Goal: Task Accomplishment & Management: Manage account settings

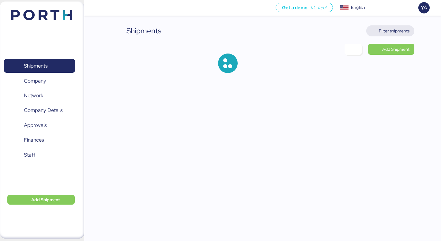
click at [400, 35] on span "Filter shipments" at bounding box center [390, 31] width 38 height 9
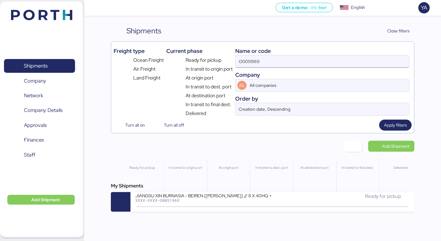
click at [351, 65] on input "O0051969" at bounding box center [321, 61] width 173 height 12
paste input "2137"
type input "O0052137"
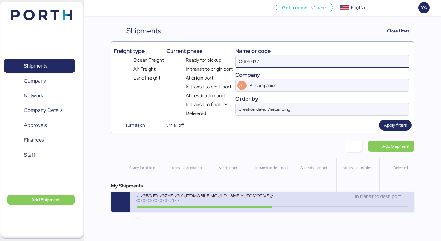
click at [150, 205] on icon at bounding box center [137, 207] width 29 height 7
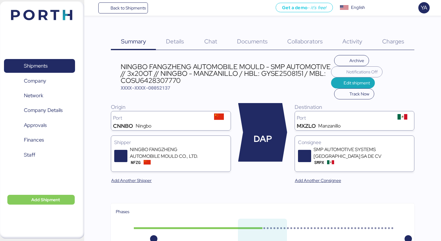
click at [176, 36] on div "Details 0" at bounding box center [175, 37] width 38 height 25
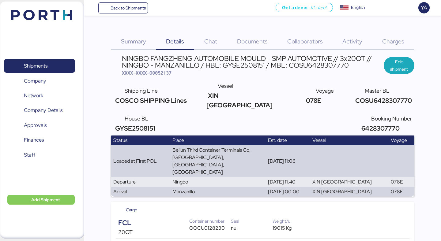
click at [395, 32] on div "Charges 0" at bounding box center [393, 37] width 42 height 25
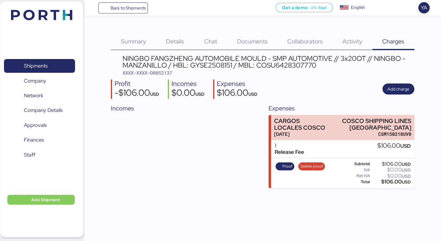
click at [344, 41] on span "Activity" at bounding box center [352, 41] width 20 height 8
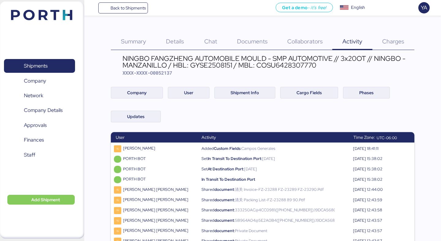
click at [186, 36] on div "Details 0" at bounding box center [175, 37] width 38 height 25
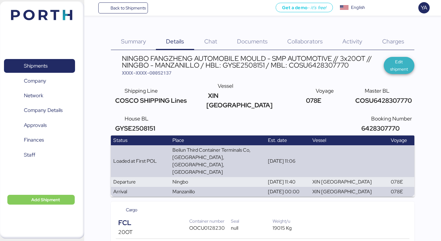
click at [401, 64] on span "Edit shipment" at bounding box center [398, 65] width 21 height 15
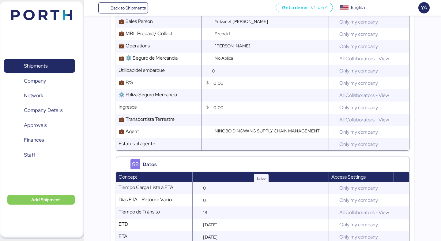
scroll to position [917, 0]
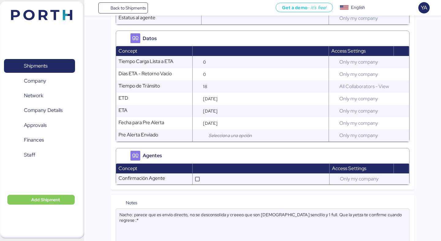
drag, startPoint x: 188, startPoint y: 200, endPoint x: 189, endPoint y: 190, distance: 10.4
click at [189, 195] on div "Notes Nacho: parece que es envío directo, no se desconsolida y creeeo que son […" at bounding box center [262, 223] width 303 height 56
click at [170, 209] on textarea "no se desconsolida y creeeo que son [DEMOGRAPHIC_DATA] sencillo y 1 full. Que l…" at bounding box center [262, 227] width 293 height 36
drag, startPoint x: 162, startPoint y: 202, endPoint x: 281, endPoint y: 206, distance: 119.5
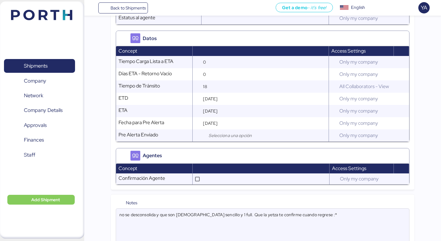
click at [281, 209] on textarea "no se desconsolida y que son [DEMOGRAPHIC_DATA] sencillo y 1 full. Que la yetza…" at bounding box center [262, 227] width 293 height 36
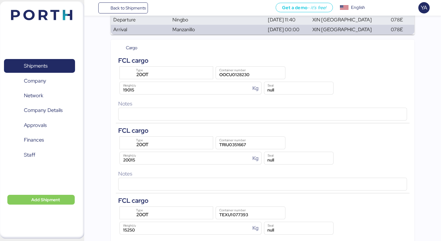
scroll to position [0, 0]
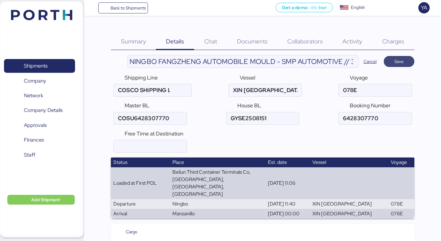
type textarea "no se desconsolida 1 full 1 sencillo"
click at [407, 62] on span "Save" at bounding box center [398, 61] width 21 height 9
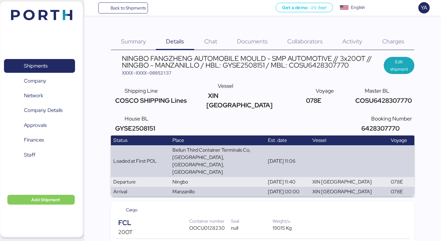
click at [249, 33] on div "Documents 0" at bounding box center [252, 37] width 50 height 25
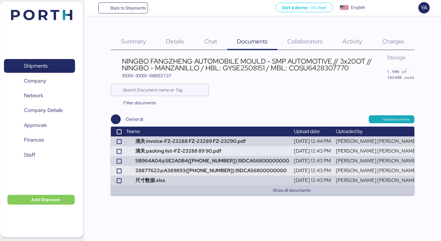
click at [384, 40] on span "Charges" at bounding box center [393, 41] width 22 height 8
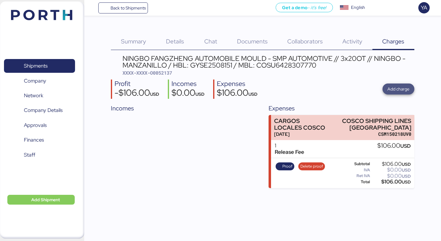
click at [402, 89] on span "Add charge" at bounding box center [398, 88] width 22 height 7
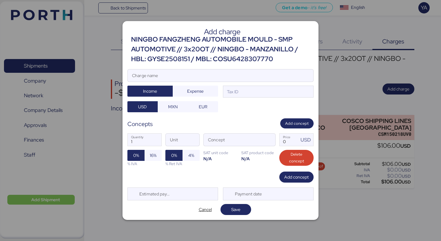
click at [260, 57] on div "NINGBO FANGZHENG AUTOMOBILE MOULD - SMP AUTOMOTIVE // 3x20OT // NINGBO - MANZAN…" at bounding box center [222, 50] width 182 height 30
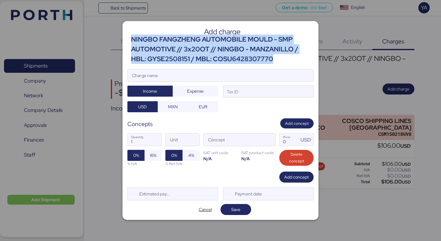
click at [260, 57] on div "NINGBO FANGZHENG AUTOMOBILE MOULD - SMP AUTOMOTIVE // 3x20OT // NINGBO - MANZAN…" at bounding box center [222, 50] width 182 height 30
copy div "NINGBO FANGZHENG AUTOMOBILE MOULD - SMP AUTOMOTIVE // 3x20OT // NINGBO - MANZAN…"
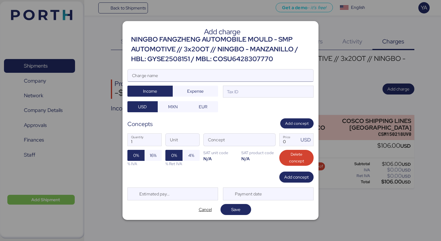
click at [226, 80] on input "Charge name" at bounding box center [220, 75] width 185 height 12
paste input "NINGBO FANGZHENG AUTOMOBILE MOULD - SMP AUTOMOTIVE // 3x20OT // NINGBO - MANZAN…"
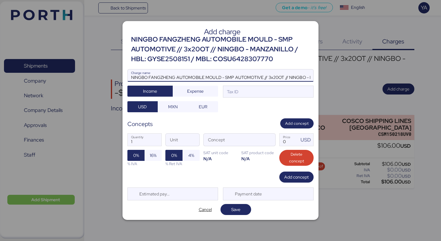
scroll to position [0, 124]
type input "NINGBO FANGZHENG AUTOMOBILE MOULD - SMP AUTOMOTIVE // 3x20OT // NINGBO - MANZAN…"
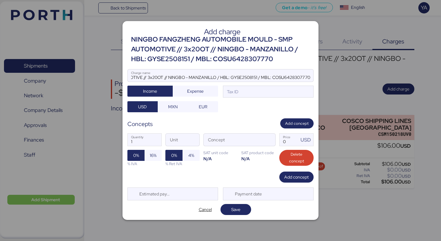
scroll to position [0, 0]
click at [241, 87] on div at bounding box center [220, 85] width 185 height 6
click at [241, 82] on input "NINGBO FANGZHENG AUTOMOBILE MOULD - SMP AUTOMOTIVE // 3x20OT // NINGBO - MANZAN…" at bounding box center [220, 75] width 185 height 12
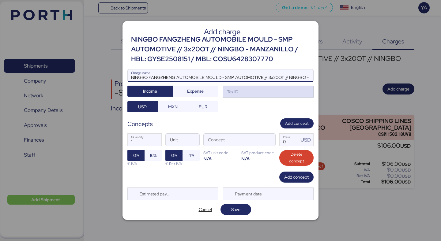
click at [241, 89] on div "Tax ID" at bounding box center [268, 92] width 91 height 12
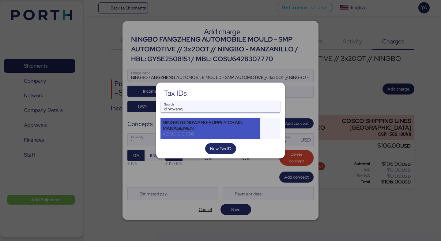
type input "dingwang"
click at [222, 128] on div "NINGBO DINGWANG SUPPLY CHAIN MANAGEMENT" at bounding box center [210, 125] width 95 height 11
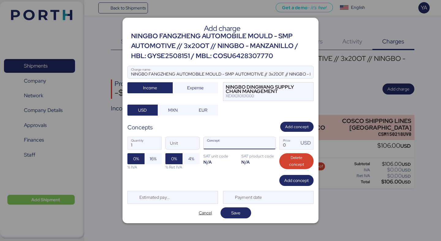
click at [247, 142] on input "Concept" at bounding box center [232, 143] width 57 height 12
type input "doc"
click at [272, 143] on span "button" at bounding box center [268, 144] width 13 height 13
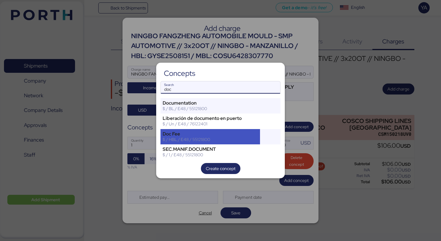
type input "doc"
click at [202, 137] on div "$ / HBL / E48 / 55121800" at bounding box center [210, 140] width 95 height 6
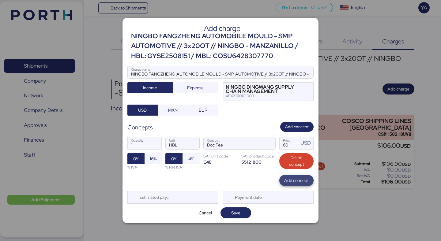
click at [288, 181] on span "Add concept" at bounding box center [296, 180] width 24 height 7
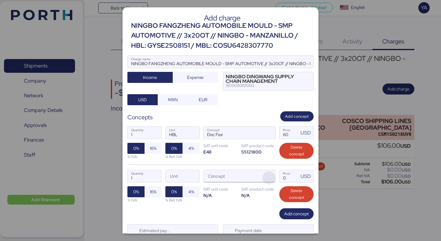
click at [270, 180] on span "button" at bounding box center [268, 178] width 13 height 13
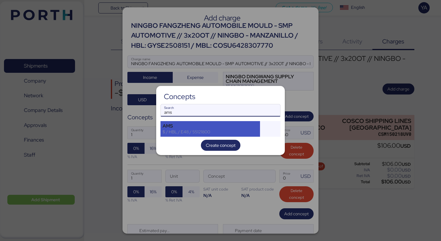
type input "ams"
click at [210, 132] on div "$ / HBL / E48 / 55121800" at bounding box center [210, 132] width 95 height 6
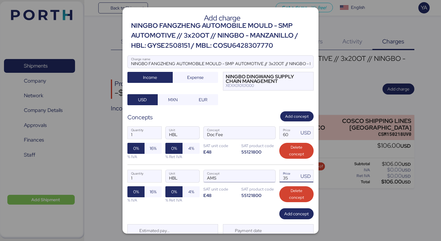
drag, startPoint x: 294, startPoint y: 176, endPoint x: 252, endPoint y: 176, distance: 41.6
click at [252, 176] on div "1 Quantity HBL Unit AMS Concept 35 Price USD 0% 16% % IVA 0% 4% % Ret IVA SAT u…" at bounding box center [220, 186] width 186 height 43
type input "40"
click at [303, 216] on span "Add concept" at bounding box center [296, 213] width 24 height 7
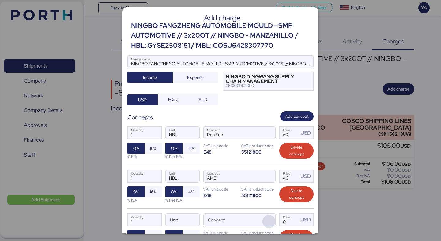
click at [273, 215] on span "button" at bounding box center [268, 221] width 13 height 13
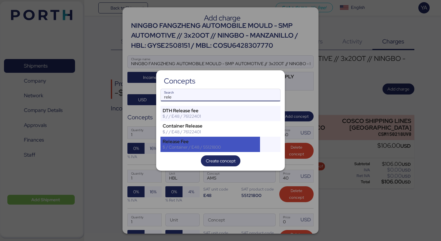
type input "rele"
click at [212, 142] on div "Release Fee" at bounding box center [210, 142] width 95 height 6
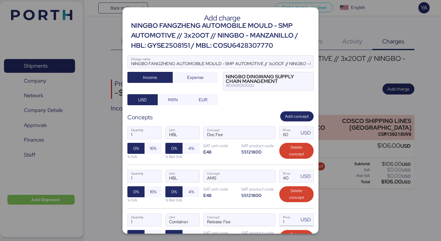
scroll to position [66, 0]
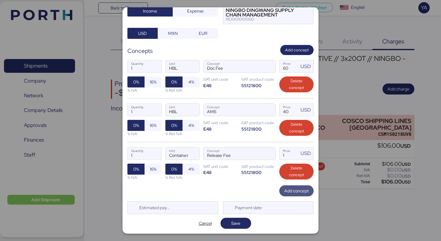
click at [292, 196] on span "Add concept" at bounding box center [296, 190] width 34 height 11
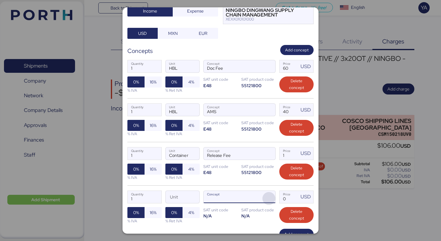
click at [269, 197] on span "button" at bounding box center [268, 198] width 13 height 13
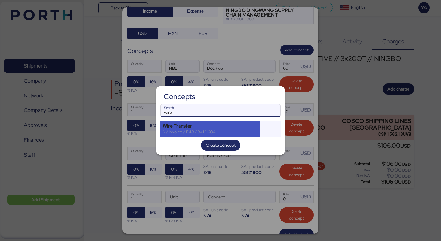
type input "wire"
click at [229, 131] on div "$ / Invoice / E48 / 84121604" at bounding box center [210, 132] width 95 height 6
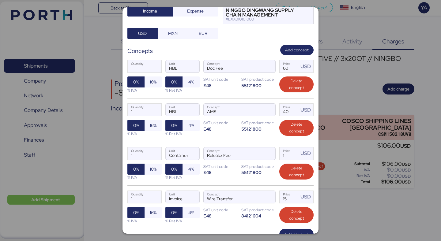
scroll to position [110, 0]
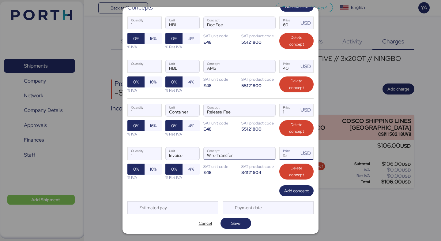
drag, startPoint x: 287, startPoint y: 154, endPoint x: 260, endPoint y: 153, distance: 27.6
click at [260, 153] on div "1 Quantity Invoice Unit Wire Transfer Concept 15 Price USD 0% 16% % IVA 0% 4% %…" at bounding box center [220, 163] width 186 height 43
type input "20"
click at [284, 185] on div "1 Quantity Invoice Unit Wire Transfer Concept 20 Price USD 0% 16% % IVA 0% 4% %…" at bounding box center [220, 163] width 186 height 43
click at [284, 189] on span "Add concept" at bounding box center [296, 190] width 34 height 11
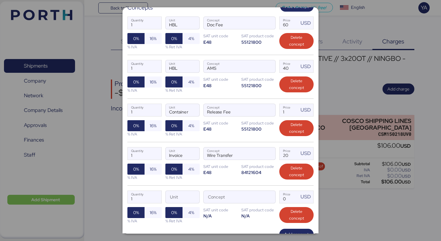
click at [277, 195] on div "1 Quantity Unit Concept 0 Price USD 0% 16% % IVA 0% 4% % Ret IVA SAT unit code …" at bounding box center [220, 206] width 186 height 43
click at [272, 195] on span "button" at bounding box center [268, 198] width 13 height 13
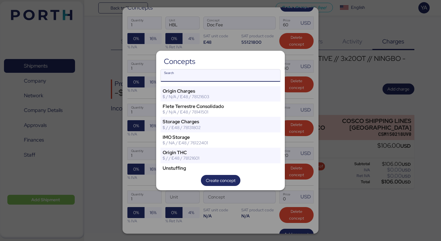
click at [251, 78] on input "Search" at bounding box center [220, 75] width 119 height 12
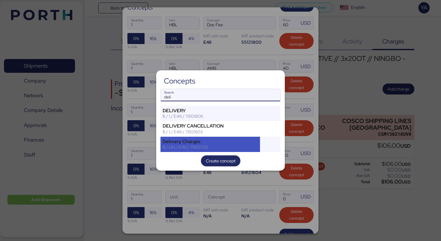
type input "deli"
click at [231, 141] on div "Delivery Charges" at bounding box center [210, 142] width 95 height 6
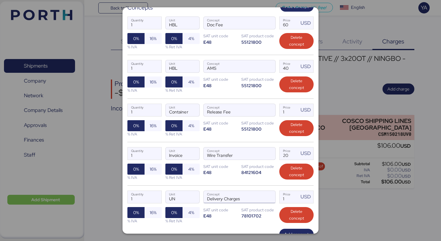
scroll to position [153, 0]
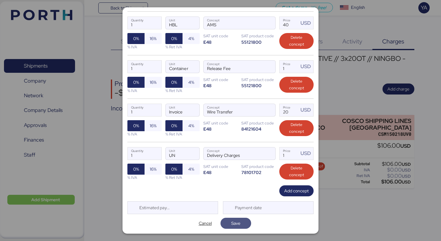
click at [244, 220] on span "Save" at bounding box center [235, 223] width 21 height 9
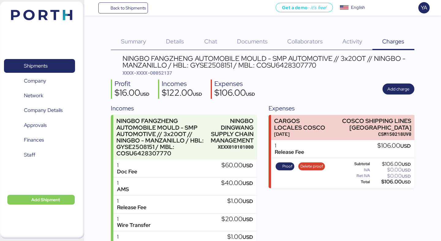
click at [177, 43] on span "Details" at bounding box center [175, 41] width 18 height 8
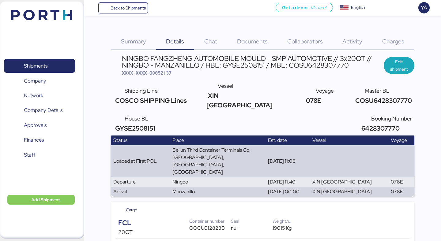
click at [383, 37] on div "Charges 0" at bounding box center [393, 37] width 42 height 25
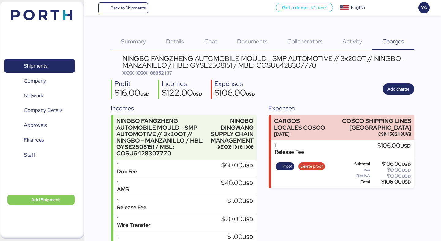
click at [161, 69] on div "NINGBO FANGZHENG AUTOMOBILE MOULD - SMP AUTOMOTIVE // 3x20OT // NINGBO - MANZAN…" at bounding box center [267, 65] width 291 height 21
copy span "O0052137"
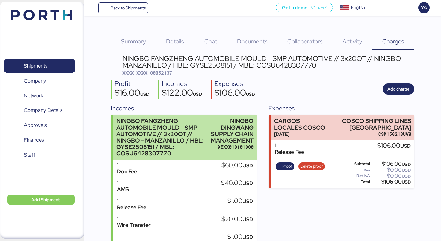
click at [234, 150] on div "XEXX010101000" at bounding box center [232, 147] width 43 height 6
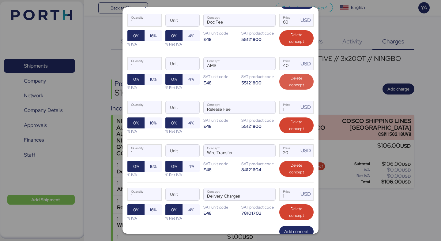
scroll to position [167, 0]
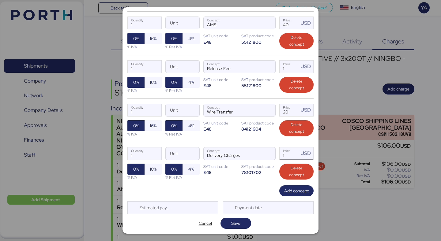
click at [290, 159] on input "1" at bounding box center [288, 154] width 19 height 12
type input "8810"
click at [238, 220] on span "Save" at bounding box center [235, 223] width 9 height 7
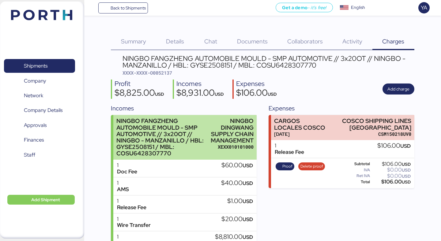
click at [246, 120] on div "NINGBO DINGWANG SUPPLY CHAIN MANAGEMENT" at bounding box center [232, 131] width 43 height 26
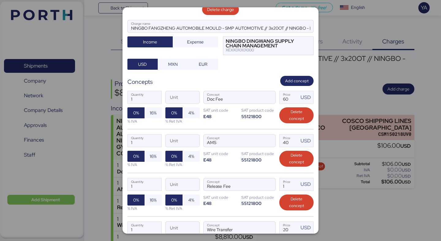
scroll to position [58, 0]
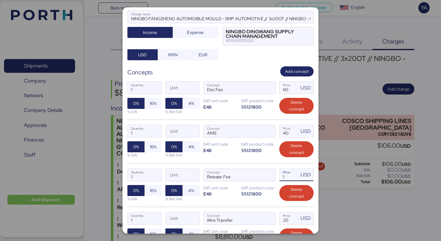
click at [288, 178] on input "1" at bounding box center [288, 175] width 19 height 12
type input "250"
click at [257, 203] on div "1 Quantity Unit Release Fee Concept 250 Price USD 0% 16% % IVA 0% 4% % Ret IVA …" at bounding box center [220, 184] width 186 height 43
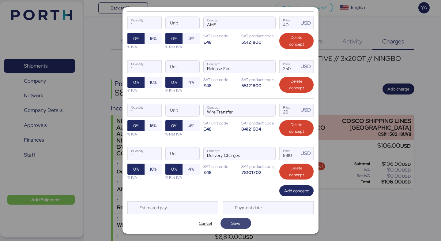
click at [239, 221] on span "Save" at bounding box center [235, 223] width 9 height 7
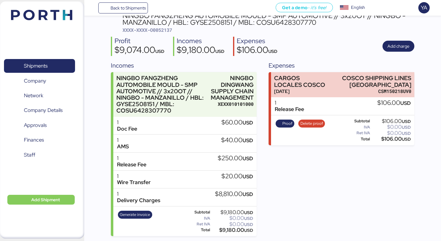
scroll to position [0, 0]
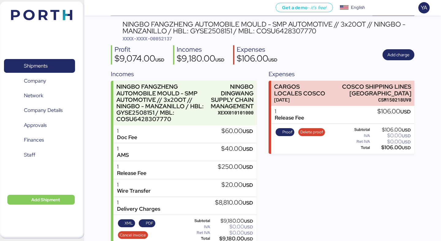
scroll to position [43, 0]
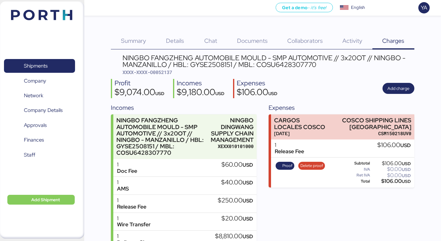
scroll to position [43, 0]
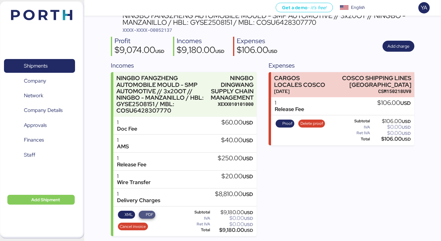
click at [149, 218] on span "PDF" at bounding box center [150, 215] width 8 height 7
click at [162, 31] on span "XXXX-XXXX-O0052137" at bounding box center [147, 30] width 50 height 6
copy span "O0052137"
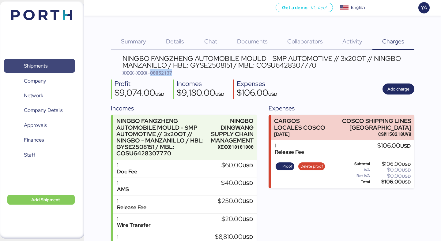
click at [72, 62] on span "Shipments" at bounding box center [39, 66] width 66 height 9
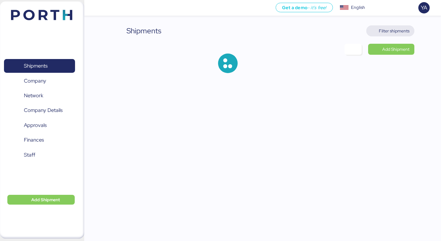
click at [395, 31] on span "Filter shipments" at bounding box center [394, 30] width 31 height 7
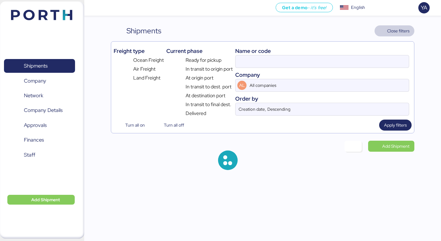
click at [320, 52] on div "Name or code" at bounding box center [322, 51] width 174 height 8
click at [320, 63] on input at bounding box center [321, 61] width 173 height 12
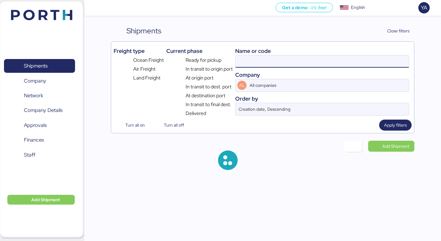
paste input "O0051986"
type input "O0051986"
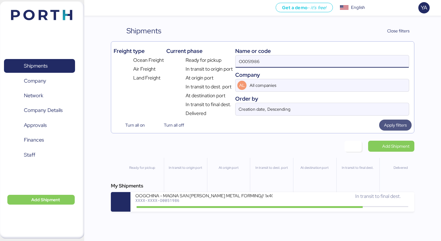
click at [386, 123] on span "Apply filters" at bounding box center [395, 125] width 23 height 7
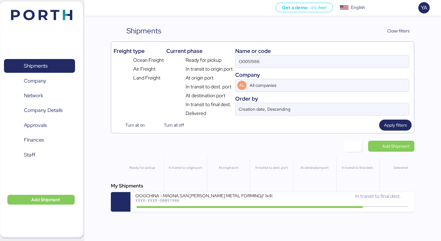
click at [232, 204] on div "OOGCHINA - MAGNA SAN LUIS METAL FORMING// 1x40OT // YANTIAN - MANZANILLO // HBL…" at bounding box center [203, 199] width 137 height 13
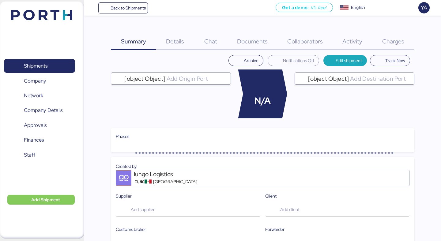
click at [385, 40] on span "Charges" at bounding box center [393, 41] width 22 height 8
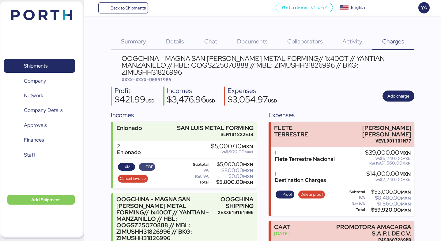
click at [148, 164] on span "PDF" at bounding box center [150, 167] width 8 height 7
click at [180, 36] on div "Details 0" at bounding box center [175, 37] width 38 height 25
